Goal: Information Seeking & Learning: Learn about a topic

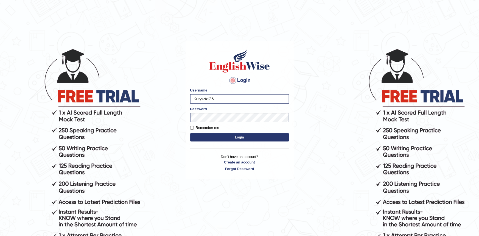
click at [219, 136] on button "Login" at bounding box center [239, 137] width 99 height 8
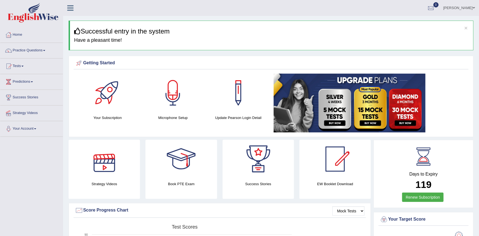
click at [113, 164] on div at bounding box center [104, 159] width 38 height 38
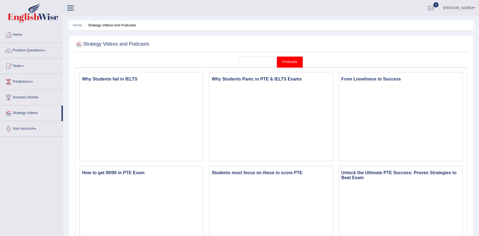
click at [260, 62] on link "Strategy Videos" at bounding box center [256, 61] width 37 height 11
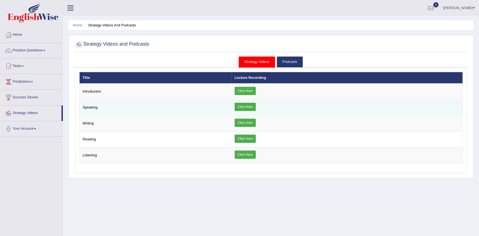
click at [252, 106] on link "Click Here" at bounding box center [245, 107] width 21 height 8
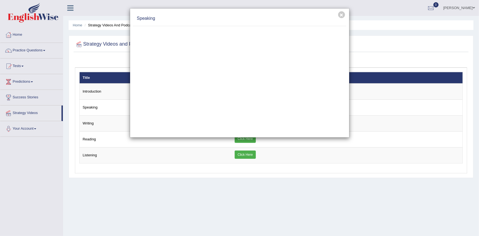
drag, startPoint x: 182, startPoint y: 199, endPoint x: 184, endPoint y: 191, distance: 7.7
click at [182, 199] on div "× Speaking" at bounding box center [239, 118] width 479 height 236
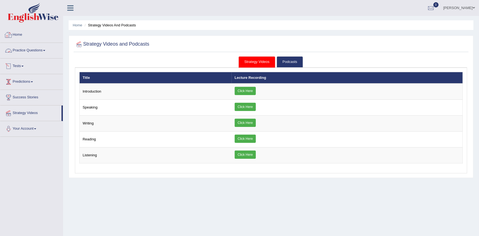
click at [20, 31] on link "Home" at bounding box center [31, 34] width 63 height 14
